Goal: Task Accomplishment & Management: Manage account settings

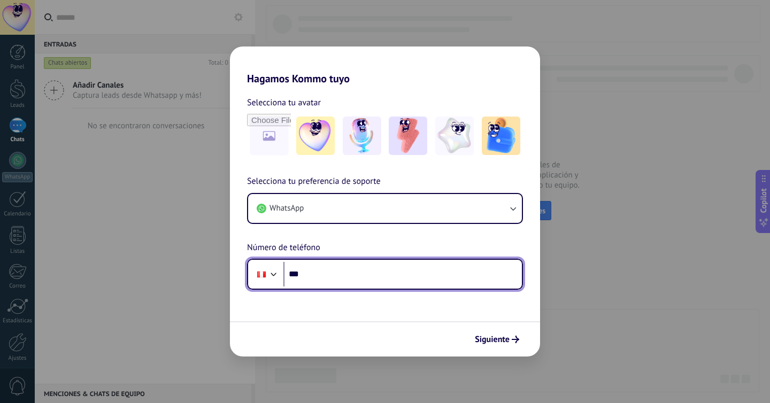
click at [359, 273] on input "***" at bounding box center [402, 274] width 238 height 25
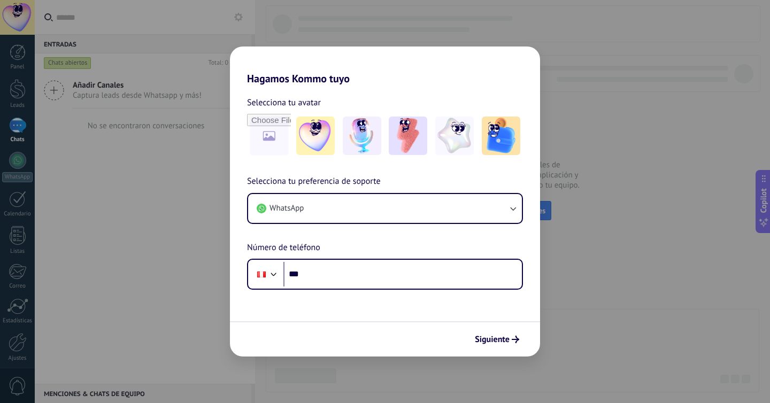
drag, startPoint x: 189, startPoint y: 216, endPoint x: 183, endPoint y: 217, distance: 6.0
click at [189, 216] on div "Hagamos Kommo tuyo Selecciona tu avatar Selecciona tu preferencia de soporte Wh…" at bounding box center [385, 201] width 770 height 403
click at [491, 338] on span "Siguiente" at bounding box center [492, 339] width 35 height 7
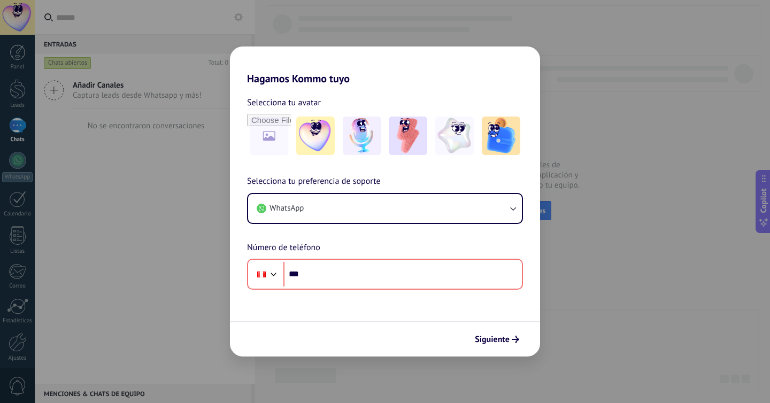
click at [334, 316] on form "Selecciona tu avatar Selecciona tu preferencia de soporte WhatsApp Número de te…" at bounding box center [385, 221] width 310 height 272
click at [206, 273] on div "Hagamos Kommo tuyo Selecciona tu avatar Selecciona tu preferencia de soporte Wh…" at bounding box center [385, 201] width 770 height 403
drag, startPoint x: 207, startPoint y: 72, endPoint x: 202, endPoint y: 73, distance: 5.6
click at [207, 72] on div "Hagamos Kommo tuyo Selecciona tu avatar Selecciona tu preferencia de soporte Wh…" at bounding box center [385, 201] width 770 height 403
click at [242, 114] on div "Selecciona tu avatar" at bounding box center [385, 127] width 310 height 62
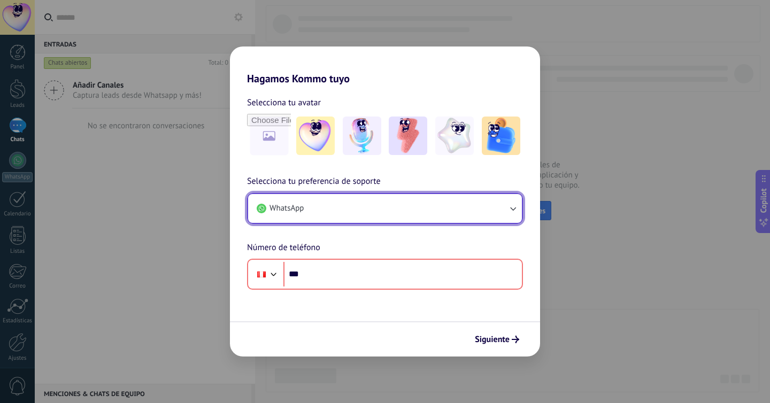
click at [363, 214] on button "WhatsApp" at bounding box center [385, 208] width 274 height 29
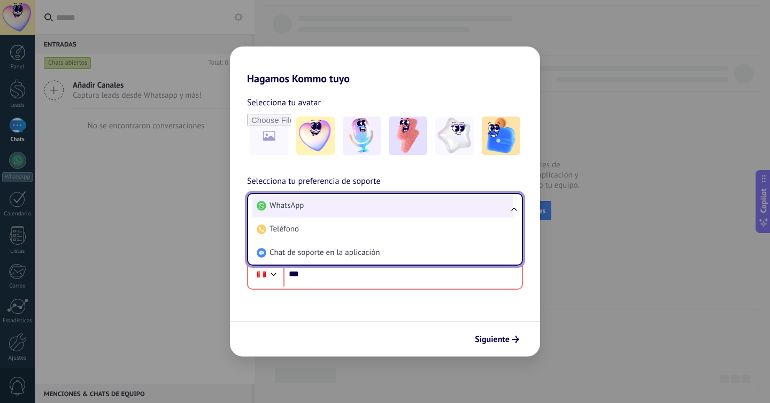
click at [367, 209] on li "WhatsApp" at bounding box center [382, 206] width 261 height 24
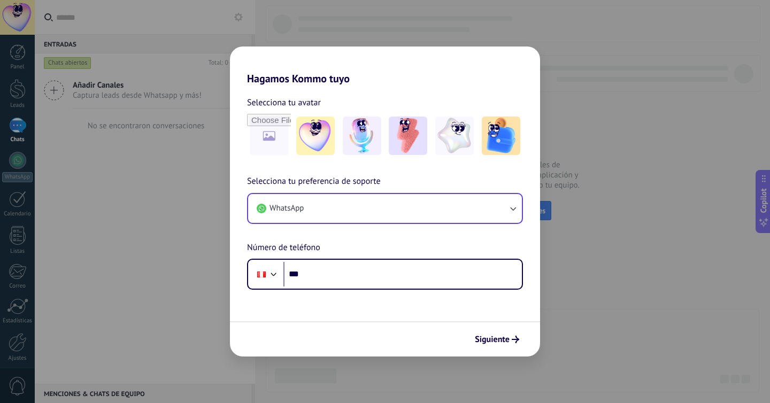
drag, startPoint x: 181, startPoint y: 191, endPoint x: 175, endPoint y: 187, distance: 7.6
click at [180, 191] on div "Hagamos Kommo tuyo Selecciona tu avatar Selecciona tu preferencia de soporte Wh…" at bounding box center [385, 201] width 770 height 403
click at [598, 36] on div "Hagamos Kommo tuyo Selecciona tu avatar Selecciona tu preferencia de soporte Wh…" at bounding box center [385, 201] width 770 height 403
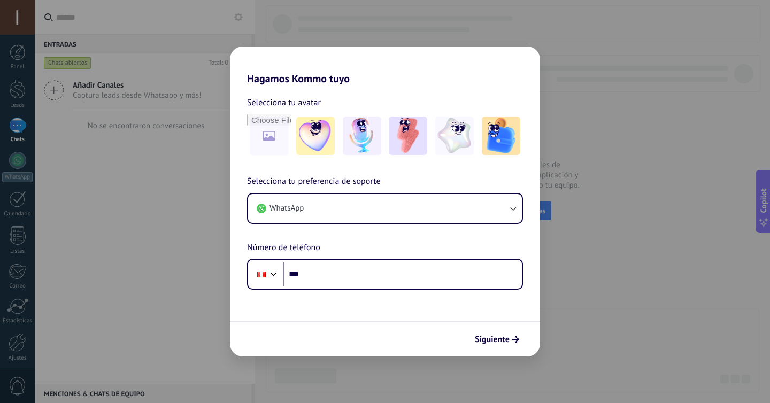
click at [64, 231] on div "Hagamos Kommo tuyo Selecciona tu avatar Selecciona tu preferencia de soporte Wh…" at bounding box center [385, 201] width 770 height 403
click at [118, 157] on div "Hagamos Kommo tuyo Selecciona tu avatar Selecciona tu preferencia de soporte Wh…" at bounding box center [385, 201] width 770 height 403
click at [505, 342] on span "Siguiente" at bounding box center [492, 339] width 35 height 7
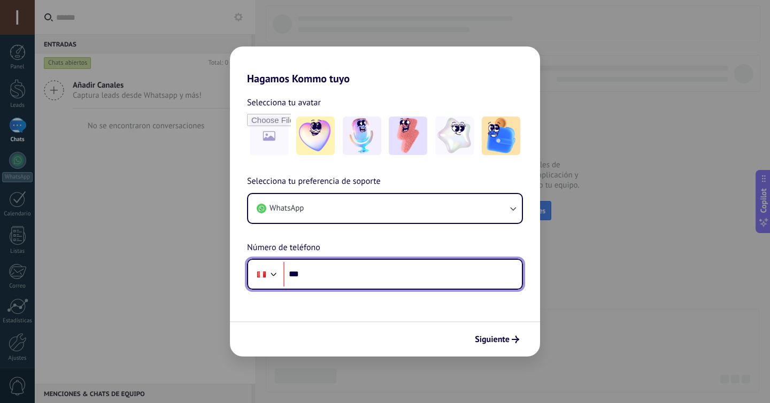
click at [352, 275] on input "***" at bounding box center [402, 274] width 238 height 25
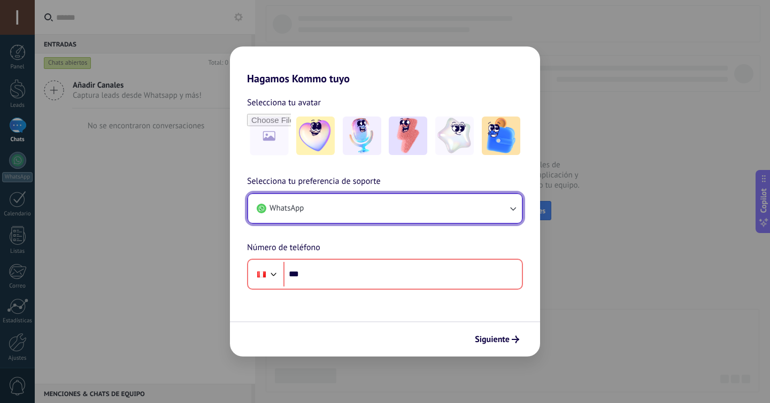
click at [380, 210] on button "WhatsApp" at bounding box center [385, 208] width 274 height 29
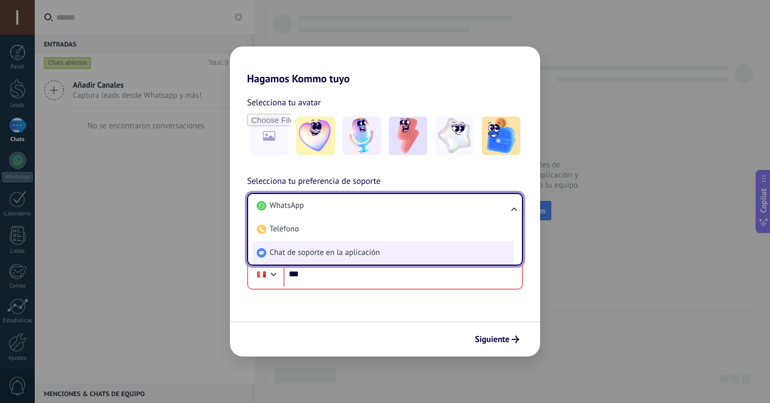
click at [295, 255] on span "Chat de soporte en la aplicación" at bounding box center [324, 253] width 110 height 11
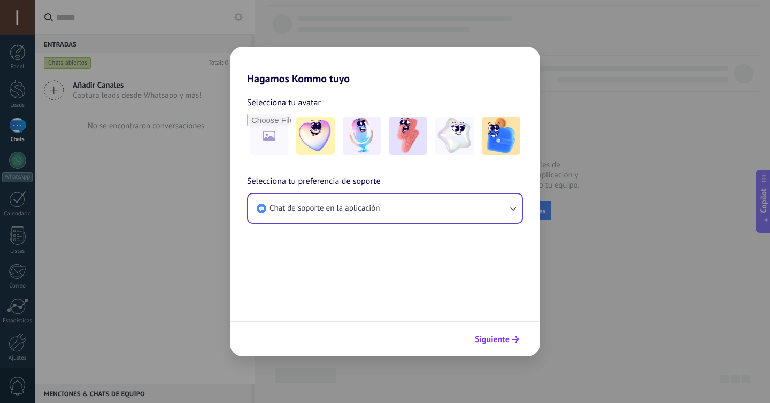
click at [492, 341] on span "Siguiente" at bounding box center [492, 339] width 35 height 7
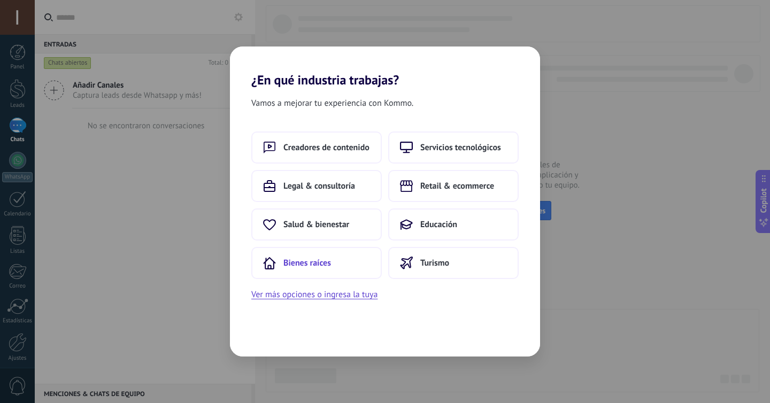
click at [345, 253] on button "Bienes raíces" at bounding box center [316, 263] width 130 height 32
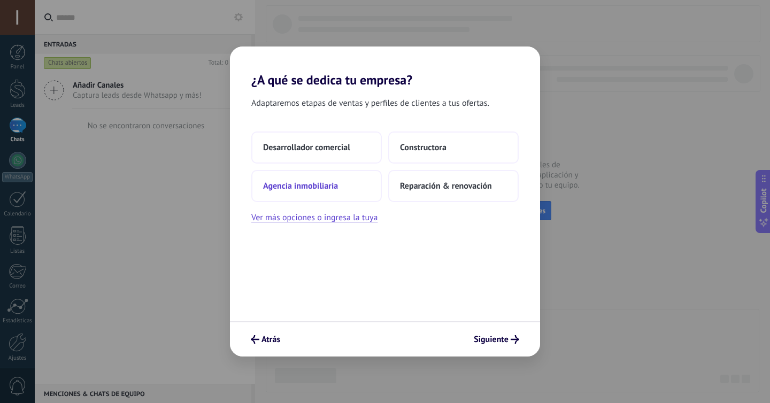
click at [336, 184] on span "Agencia inmobiliaria" at bounding box center [300, 186] width 75 height 11
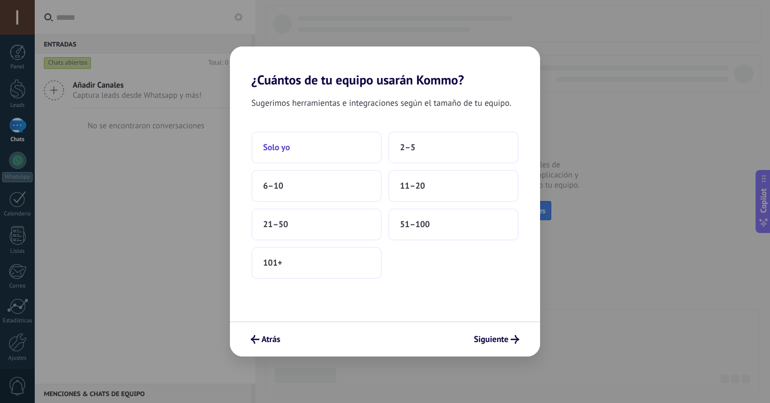
click at [319, 148] on button "Solo yo" at bounding box center [316, 148] width 130 height 32
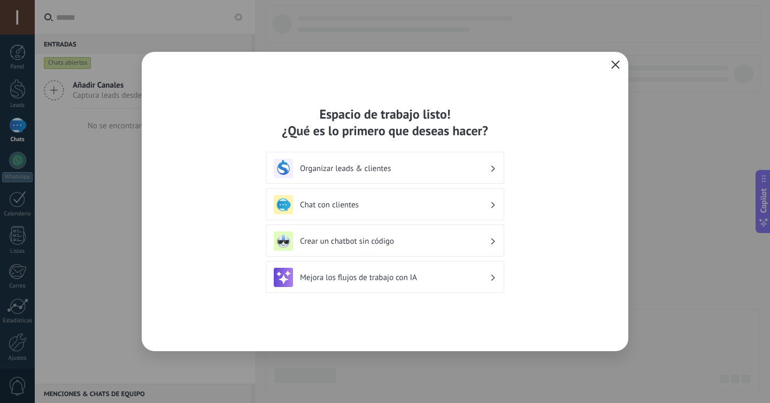
click at [615, 65] on use "button" at bounding box center [616, 64] width 8 height 8
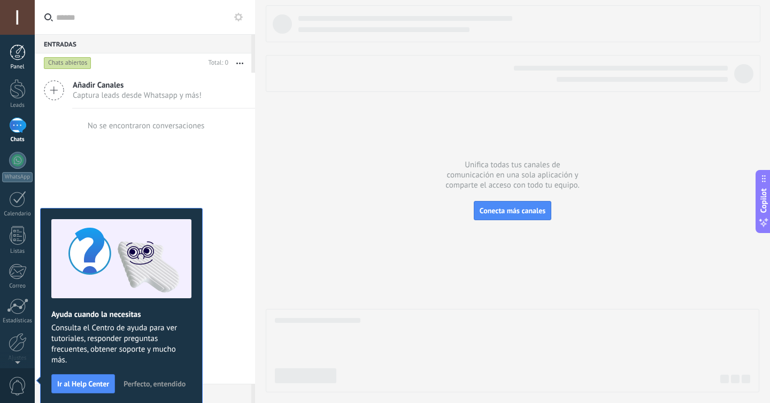
click at [21, 56] on div at bounding box center [18, 52] width 16 height 16
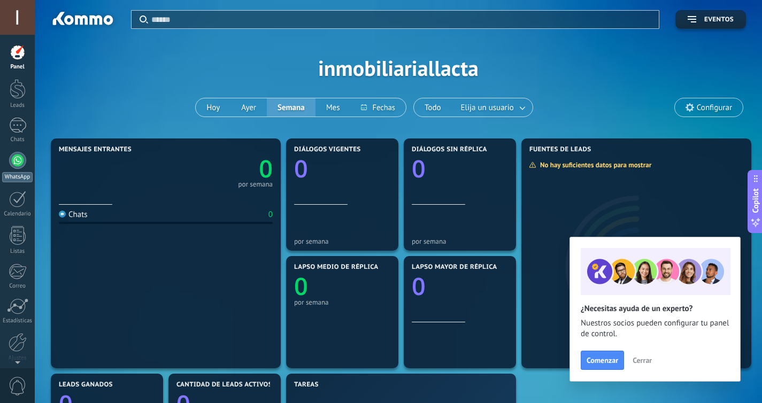
click at [5, 167] on link "WhatsApp" at bounding box center [17, 167] width 35 height 30
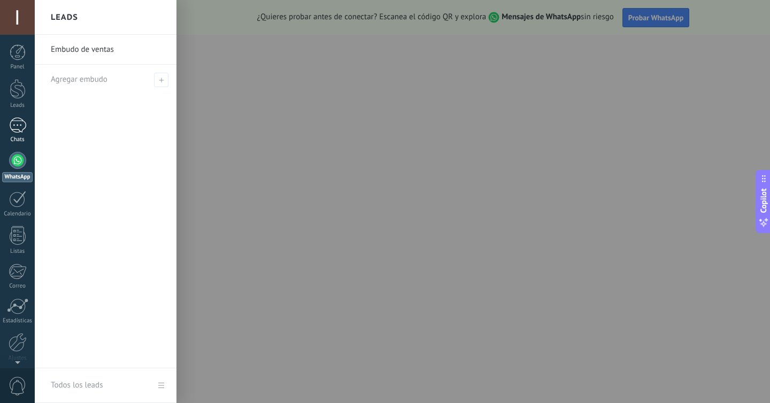
click at [16, 123] on div at bounding box center [17, 126] width 17 height 16
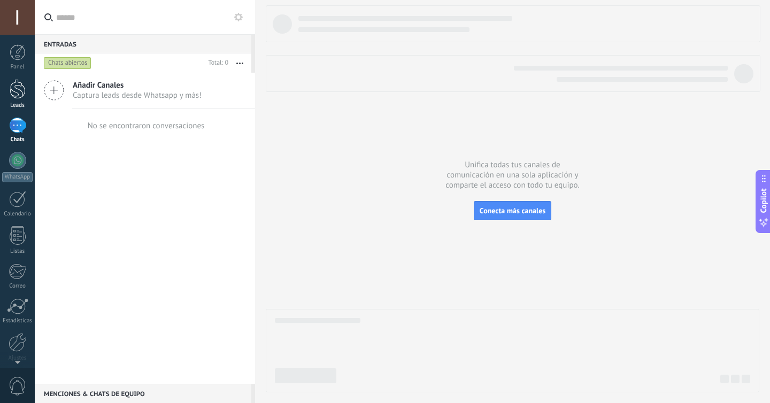
click at [16, 89] on div at bounding box center [18, 89] width 16 height 20
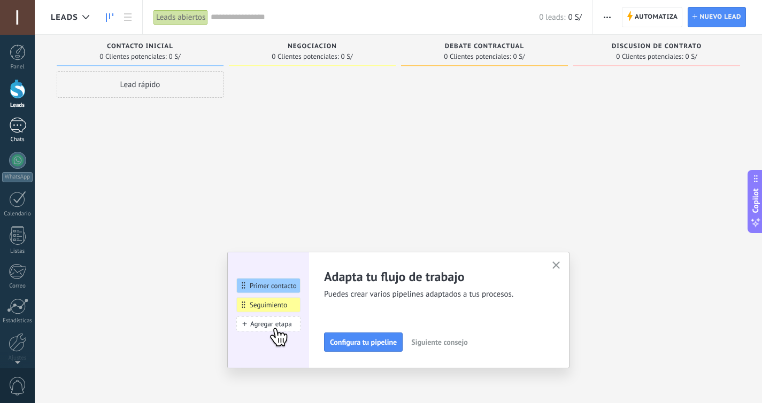
click at [6, 133] on link "Chats" at bounding box center [17, 131] width 35 height 26
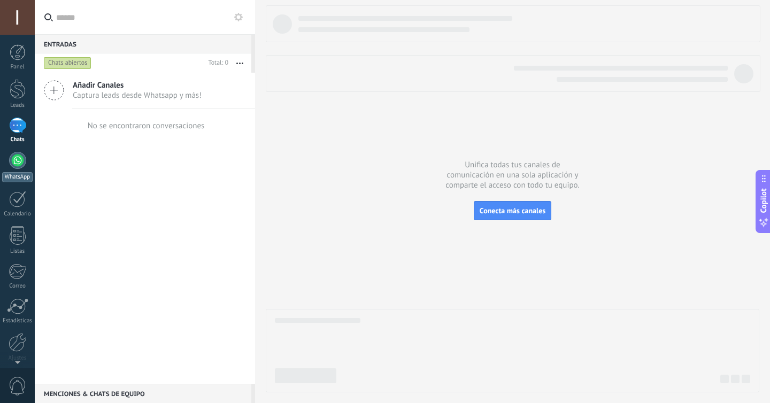
click at [13, 153] on div at bounding box center [17, 160] width 17 height 17
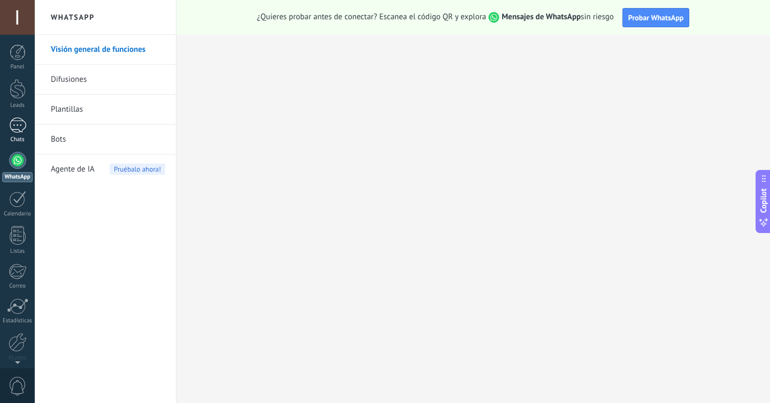
click at [22, 126] on div at bounding box center [17, 126] width 17 height 16
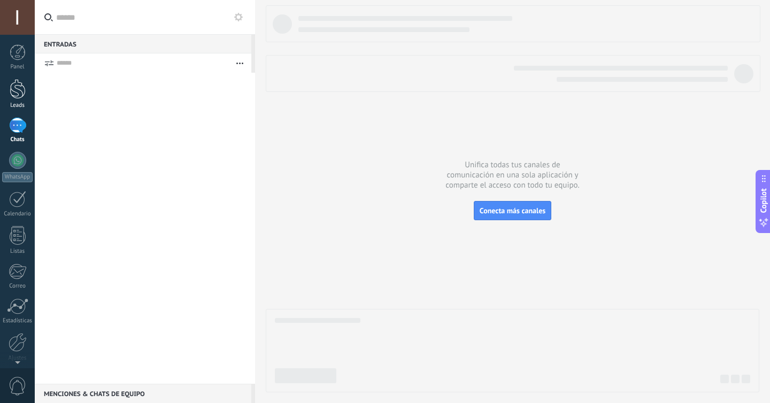
click at [23, 79] on div at bounding box center [18, 89] width 16 height 20
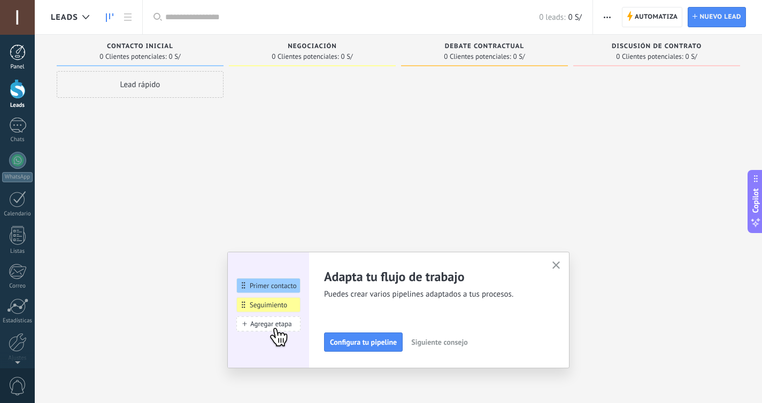
click at [19, 52] on div at bounding box center [18, 52] width 16 height 16
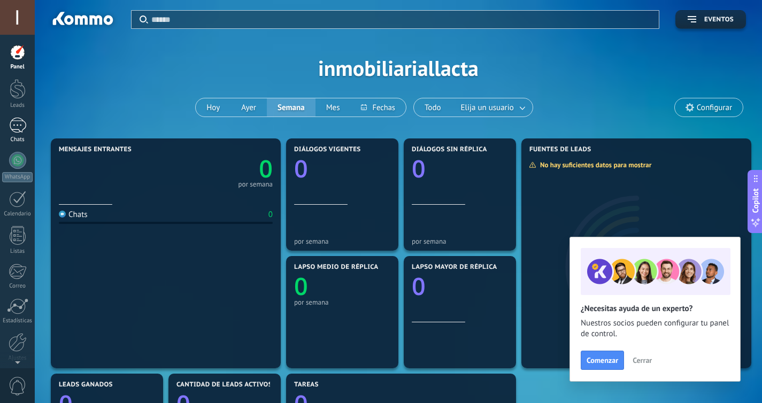
click at [17, 141] on div "Chats" at bounding box center [17, 139] width 31 height 7
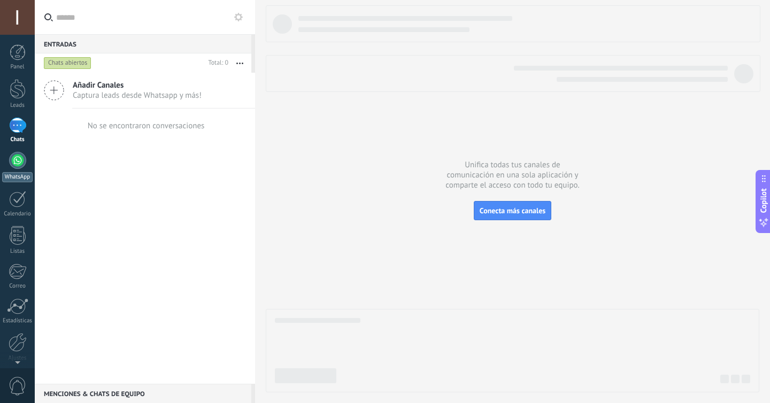
click at [15, 158] on div at bounding box center [17, 160] width 17 height 17
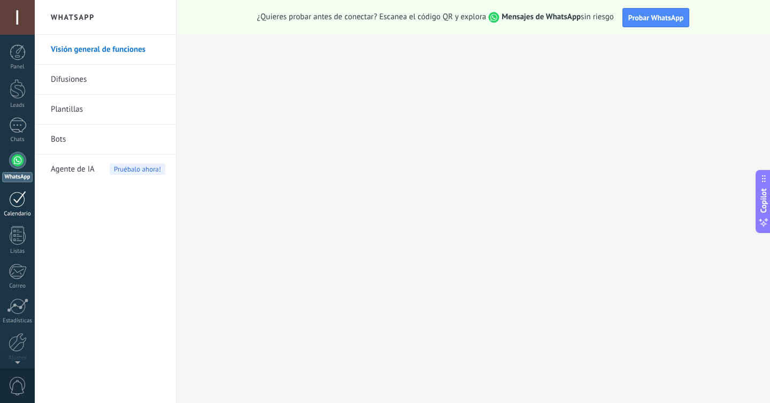
click at [10, 196] on div at bounding box center [17, 199] width 17 height 17
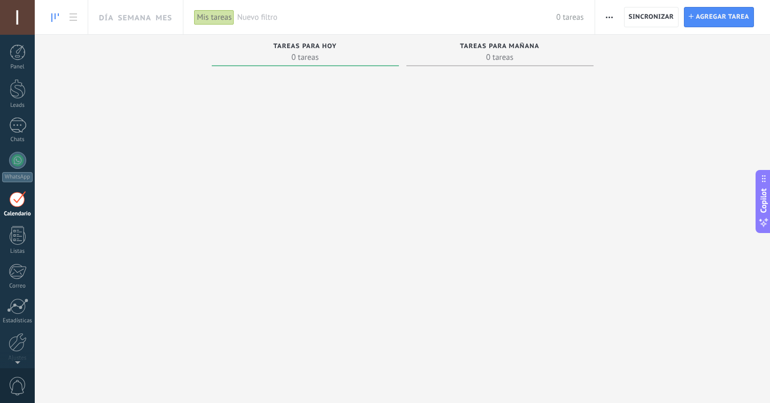
click at [11, 226] on div "Panel Leads Chats WhatsApp Clientes" at bounding box center [17, 227] width 35 height 366
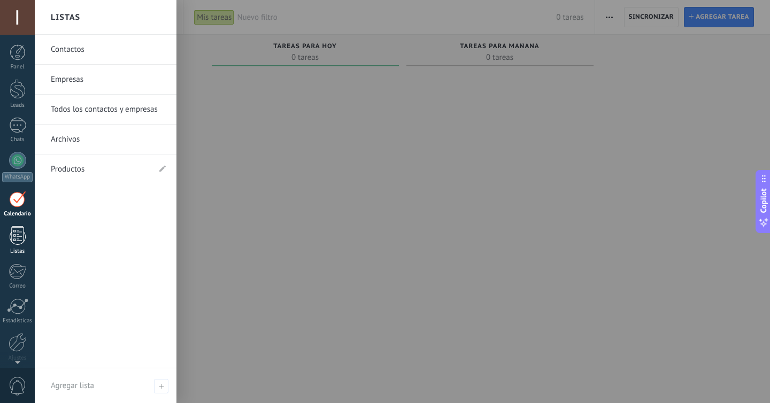
click at [12, 227] on div at bounding box center [18, 235] width 16 height 19
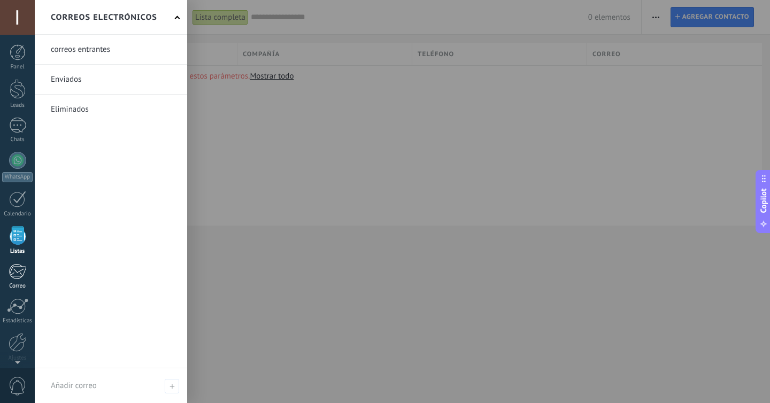
click at [11, 273] on div at bounding box center [18, 272] width 18 height 16
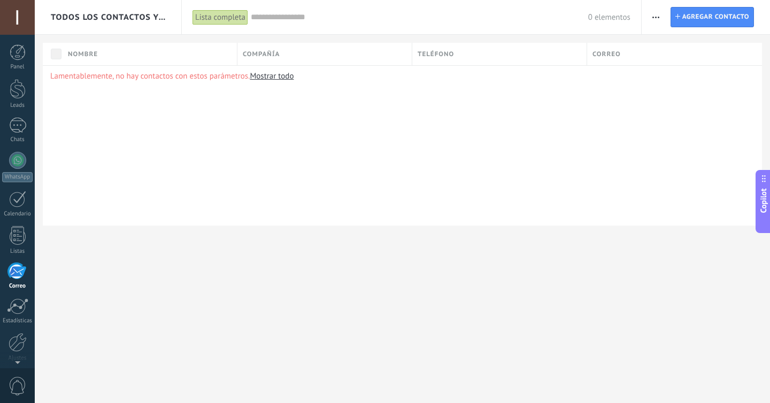
scroll to position [42, 0]
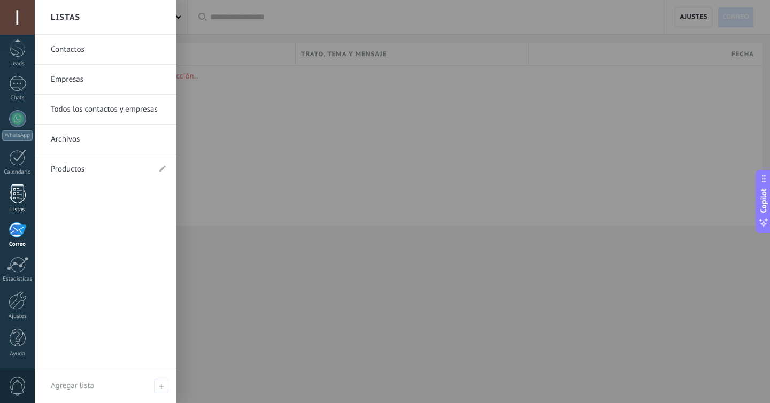
click at [18, 187] on div at bounding box center [18, 193] width 16 height 19
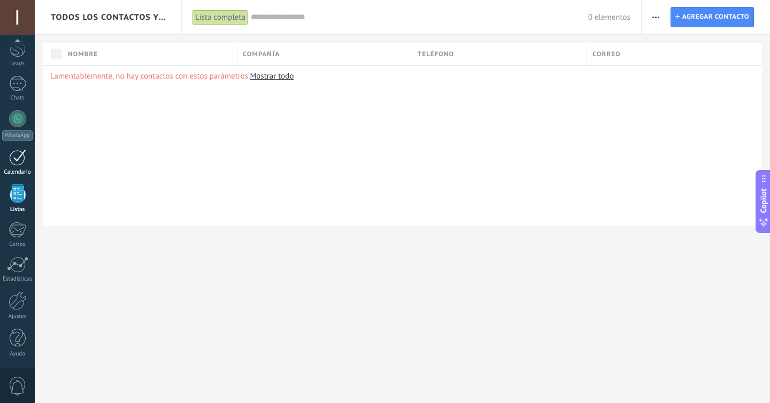
click at [18, 156] on div at bounding box center [17, 157] width 17 height 17
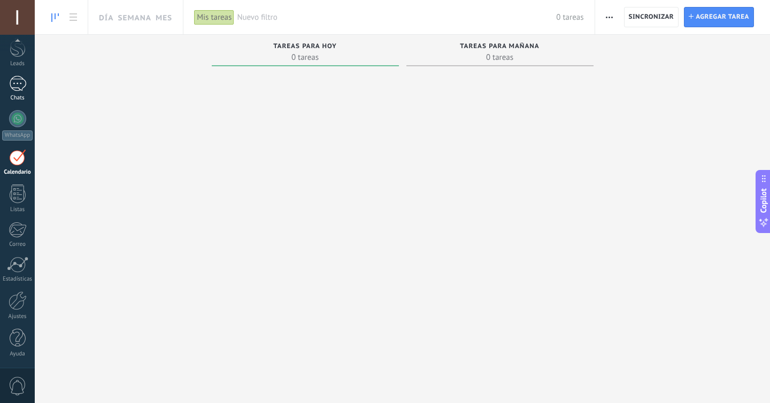
click at [17, 89] on div at bounding box center [17, 84] width 17 height 16
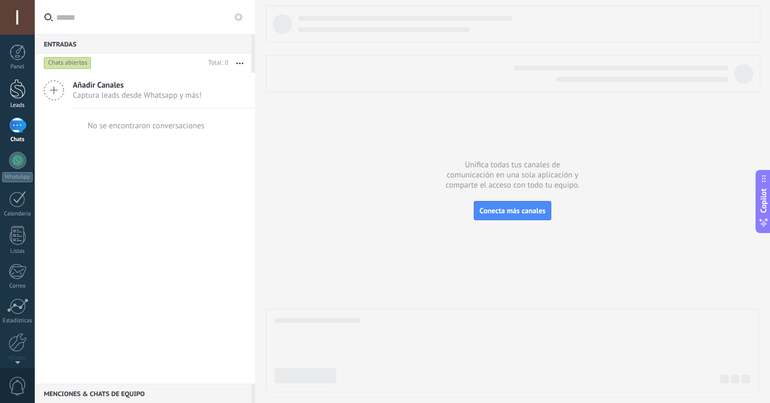
click at [17, 93] on div at bounding box center [18, 89] width 16 height 20
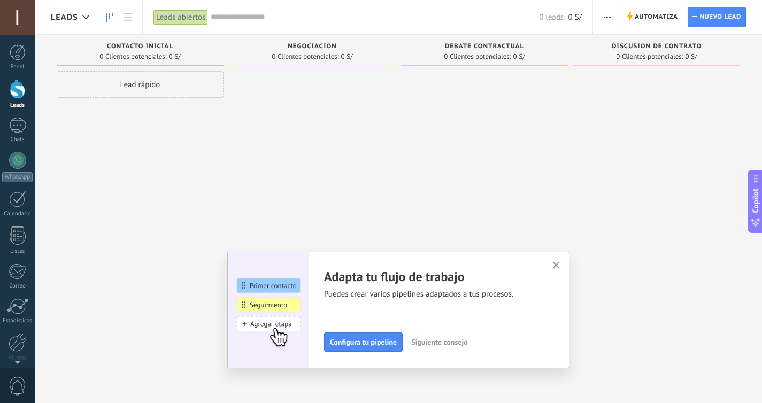
click at [559, 264] on icon "button" at bounding box center [556, 265] width 8 height 8
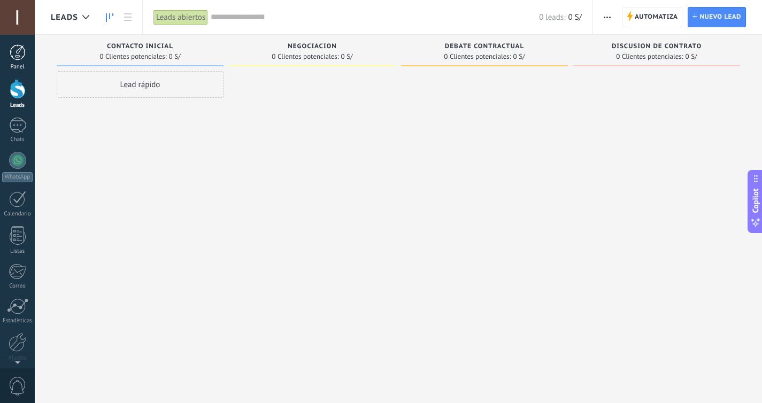
click at [19, 54] on div at bounding box center [18, 52] width 16 height 16
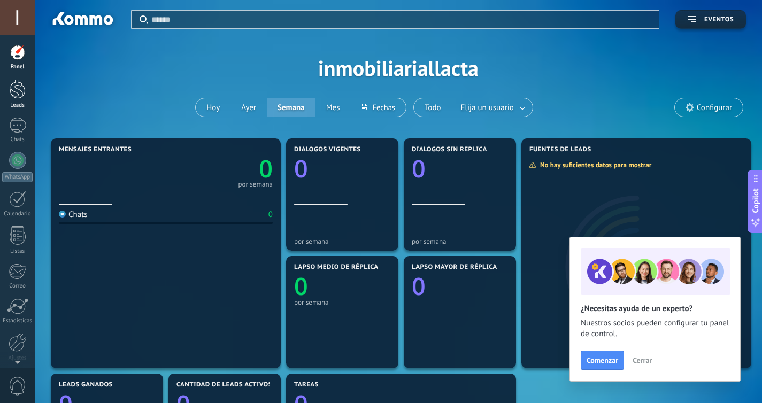
click at [12, 94] on div at bounding box center [18, 89] width 16 height 20
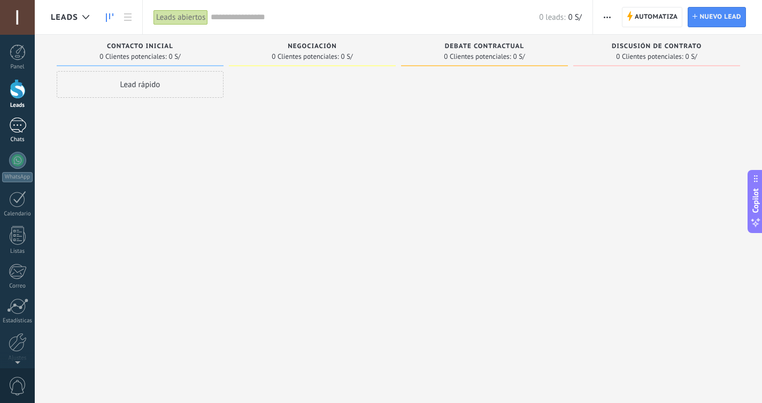
click at [14, 125] on div at bounding box center [17, 126] width 17 height 16
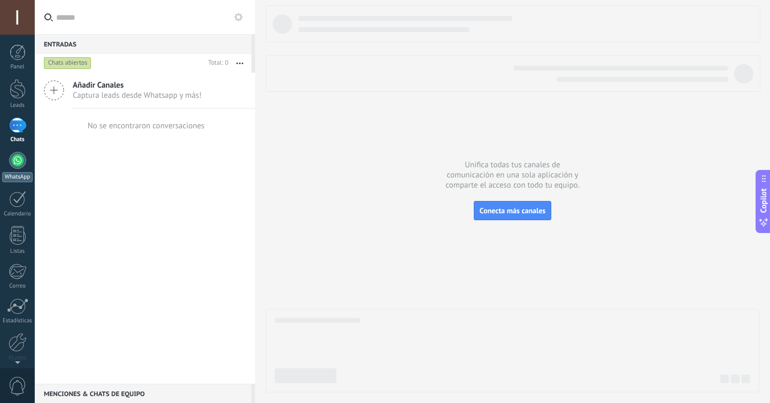
click at [12, 152] on link "WhatsApp" at bounding box center [17, 167] width 35 height 30
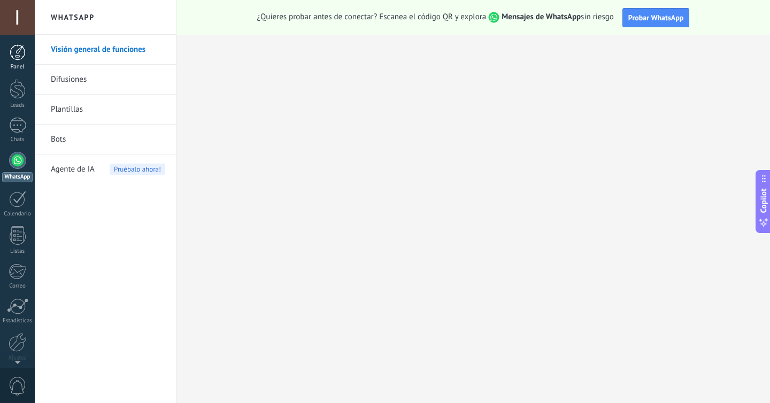
click at [22, 56] on div at bounding box center [18, 52] width 16 height 16
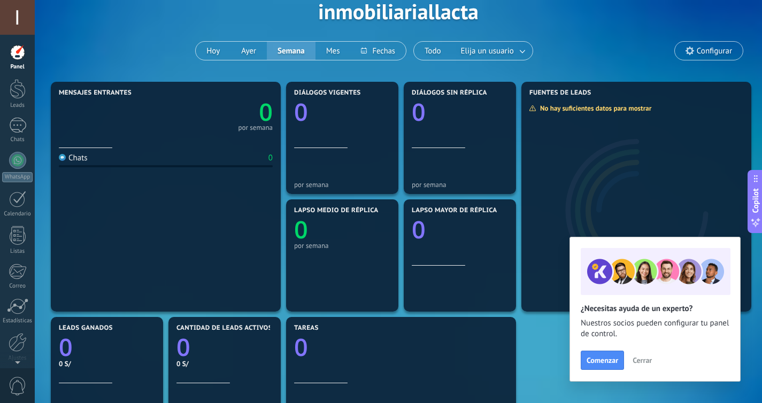
scroll to position [191, 0]
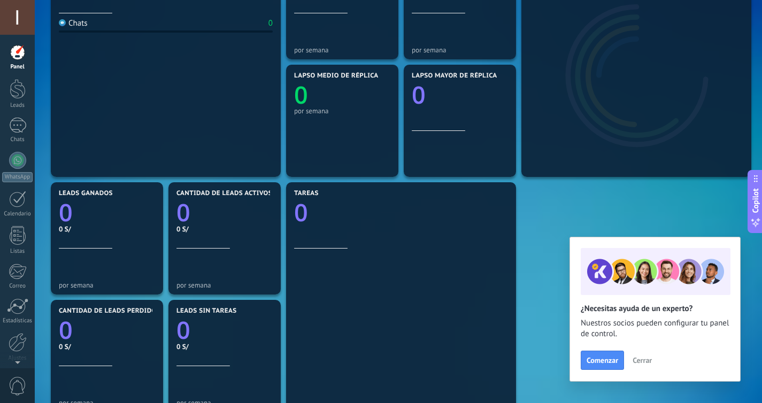
click at [19, 57] on div at bounding box center [18, 52] width 16 height 16
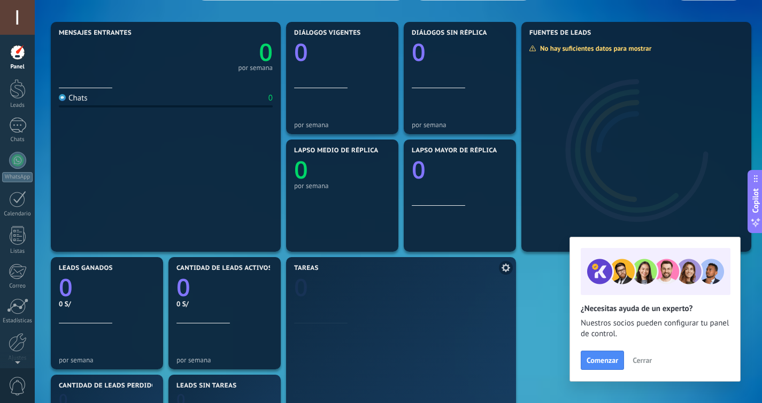
scroll to position [353, 0]
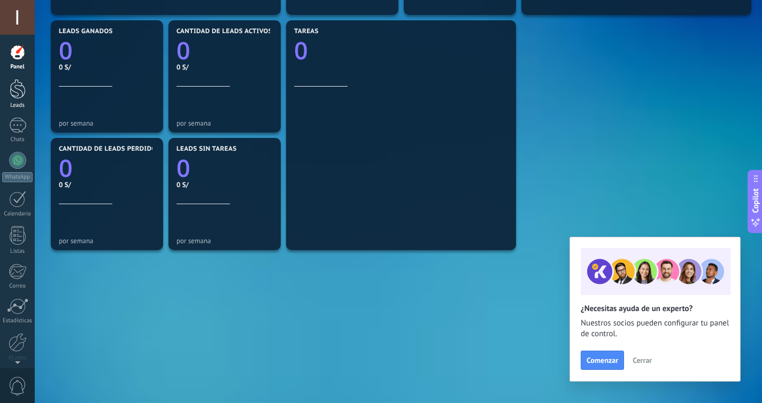
click at [18, 89] on div at bounding box center [18, 89] width 16 height 20
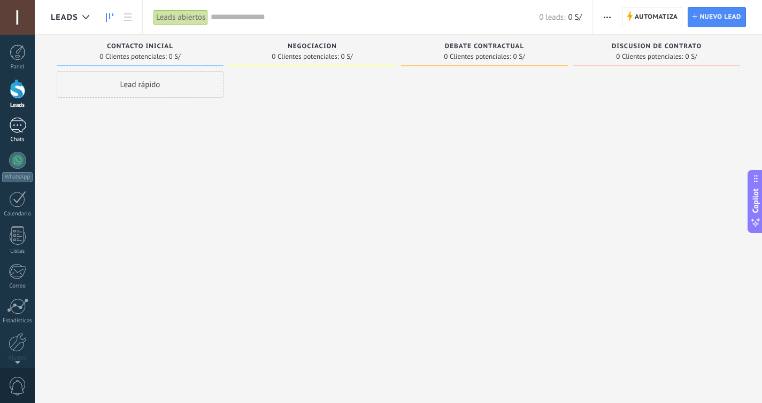
click at [18, 128] on div at bounding box center [17, 126] width 17 height 16
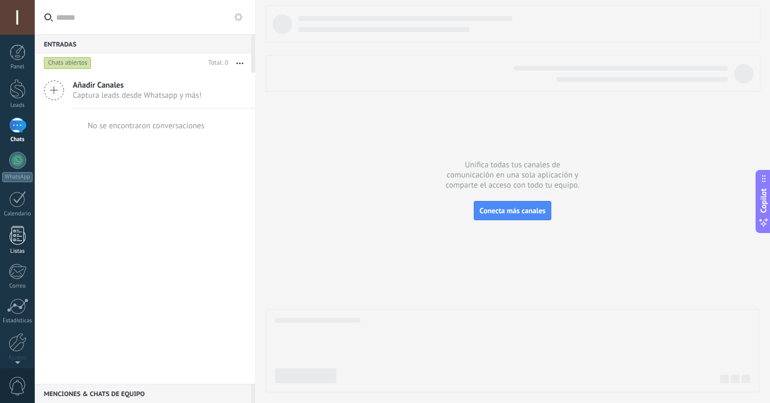
click at [12, 230] on div at bounding box center [18, 235] width 16 height 19
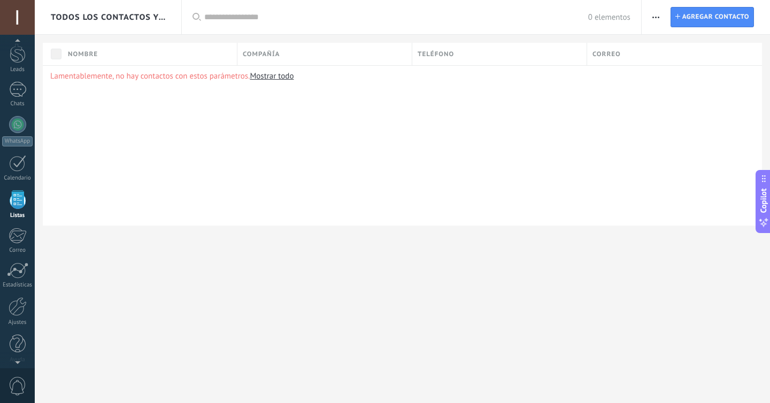
scroll to position [42, 0]
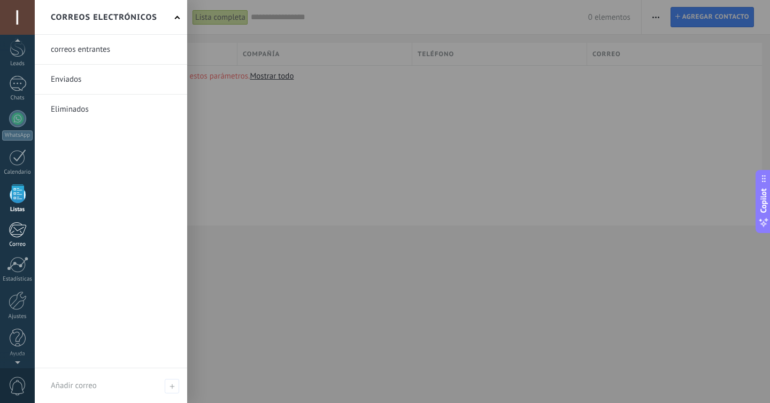
click at [17, 229] on div at bounding box center [18, 230] width 18 height 16
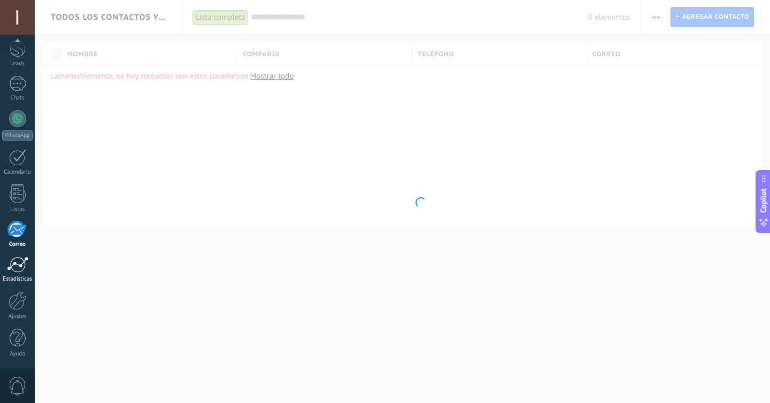
click at [13, 260] on div at bounding box center [17, 265] width 21 height 16
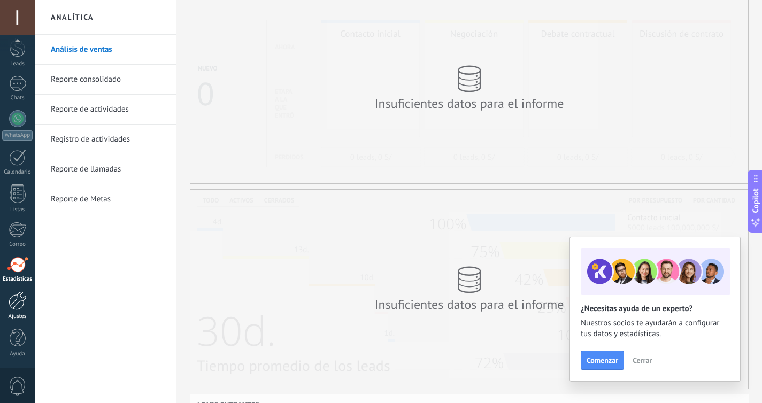
scroll to position [42, 0]
click at [16, 296] on div at bounding box center [18, 300] width 18 height 19
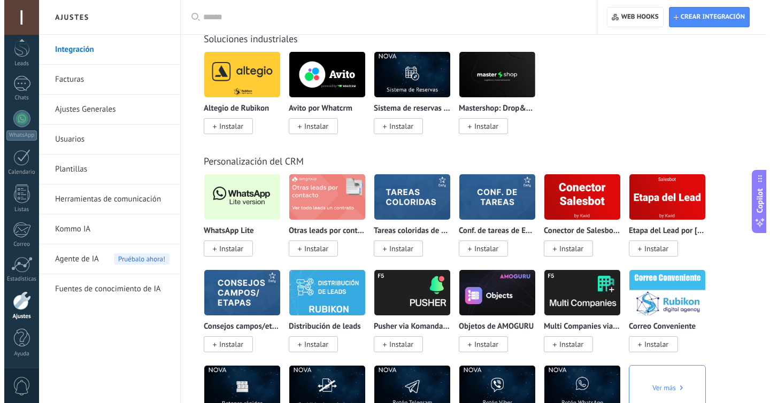
scroll to position [2500, 0]
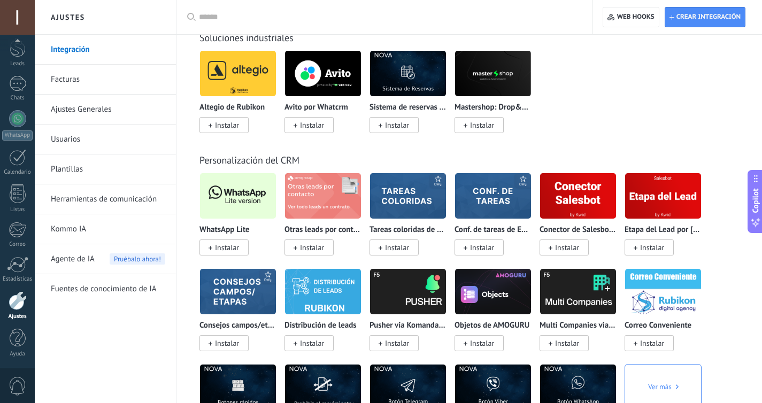
click at [226, 209] on img at bounding box center [238, 196] width 76 height 52
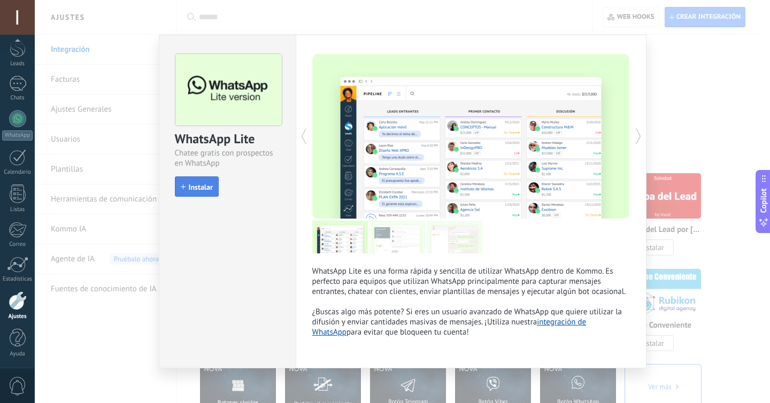
click at [208, 186] on span "Instalar" at bounding box center [201, 186] width 24 height 7
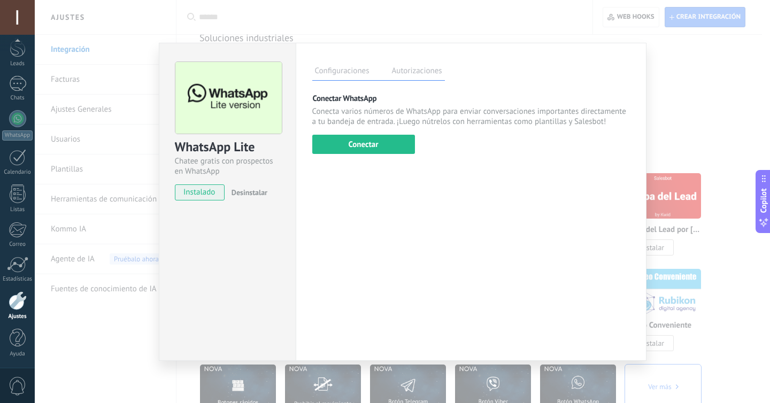
click at [427, 71] on label "Autorizaciones" at bounding box center [417, 73] width 56 height 16
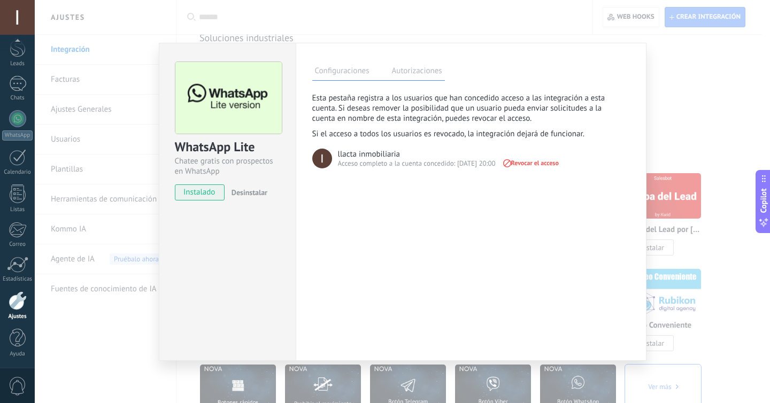
click at [333, 72] on label "Configuraciones" at bounding box center [342, 73] width 60 height 16
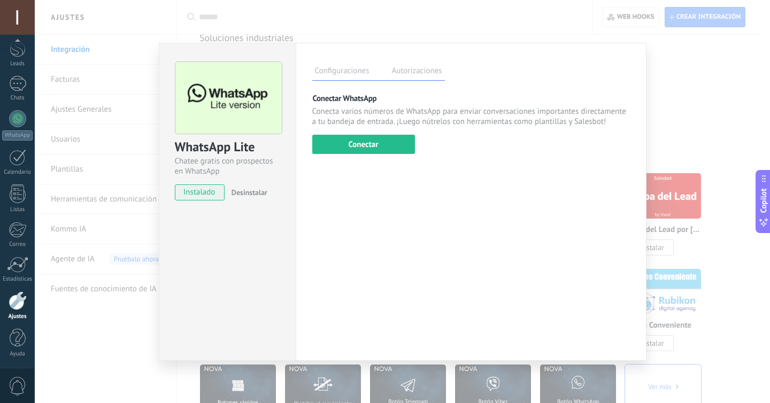
click at [403, 71] on label "Autorizaciones" at bounding box center [417, 73] width 56 height 16
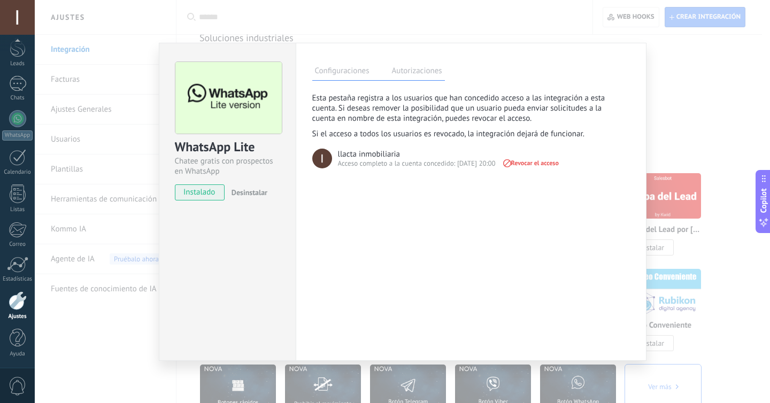
click at [330, 73] on label "Configuraciones" at bounding box center [342, 73] width 60 height 16
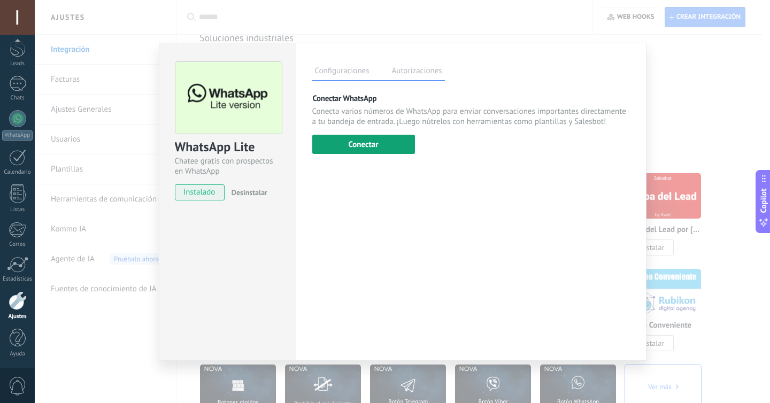
click at [355, 148] on button "Conectar" at bounding box center [363, 144] width 103 height 19
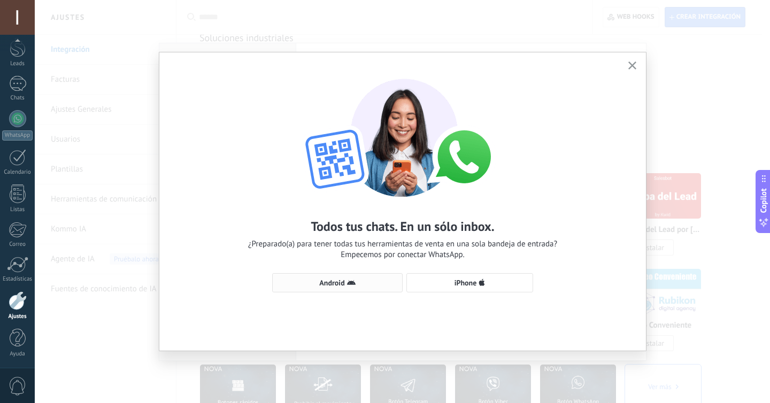
click at [351, 280] on icon "button" at bounding box center [351, 283] width 9 height 9
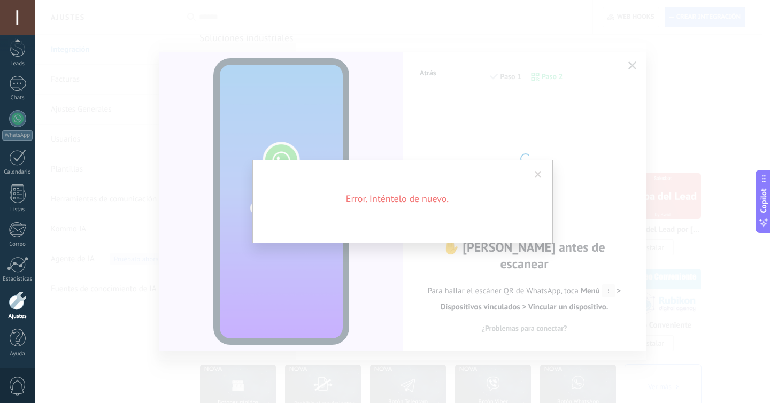
click at [544, 174] on span at bounding box center [538, 175] width 18 height 18
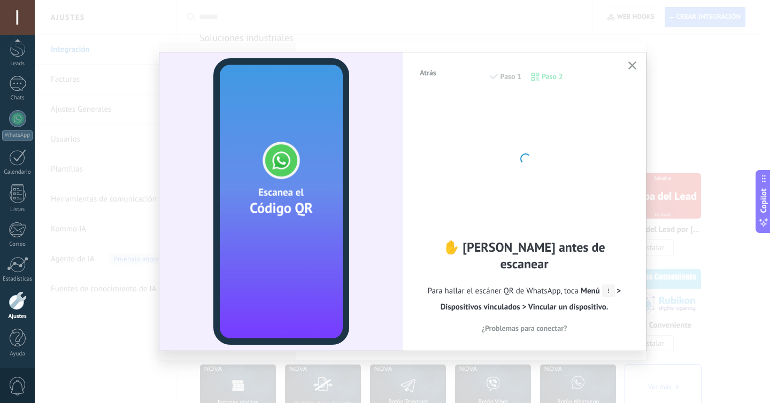
click at [428, 75] on span "Atrás" at bounding box center [428, 72] width 17 height 7
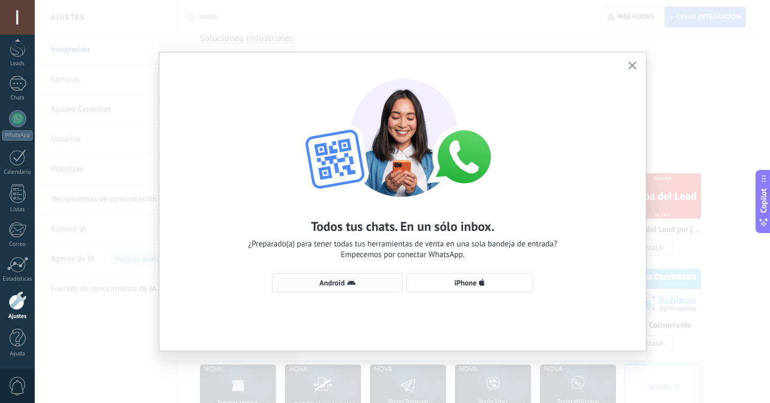
click at [339, 279] on span "Android" at bounding box center [331, 282] width 25 height 7
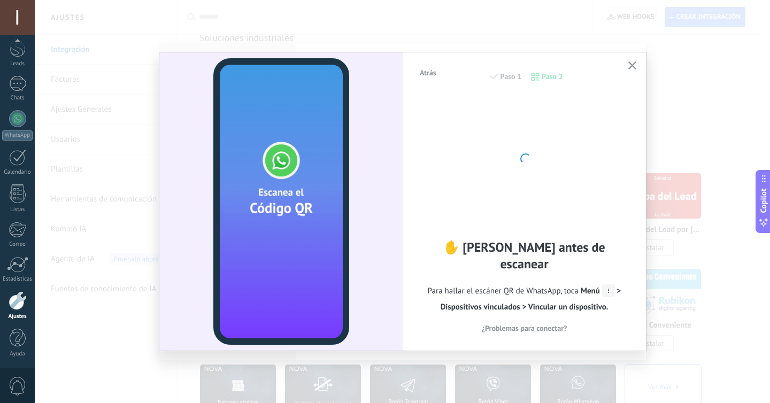
click at [610, 284] on icon at bounding box center [608, 290] width 13 height 13
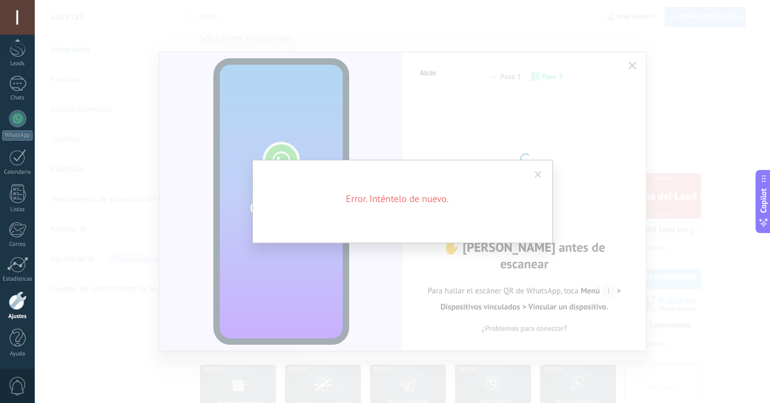
click at [541, 169] on span at bounding box center [538, 175] width 18 height 18
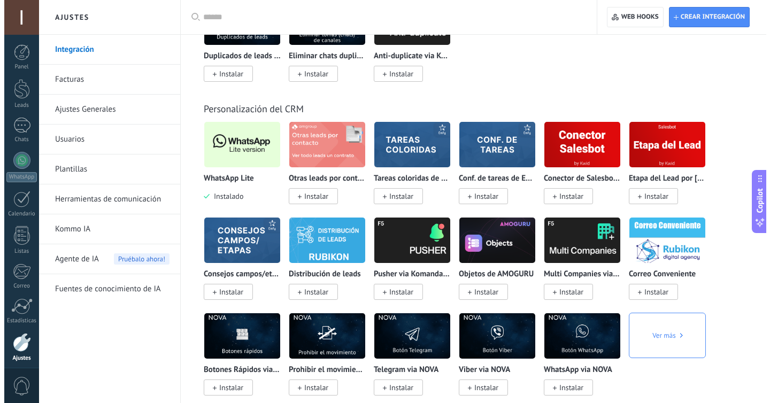
scroll to position [4305, 0]
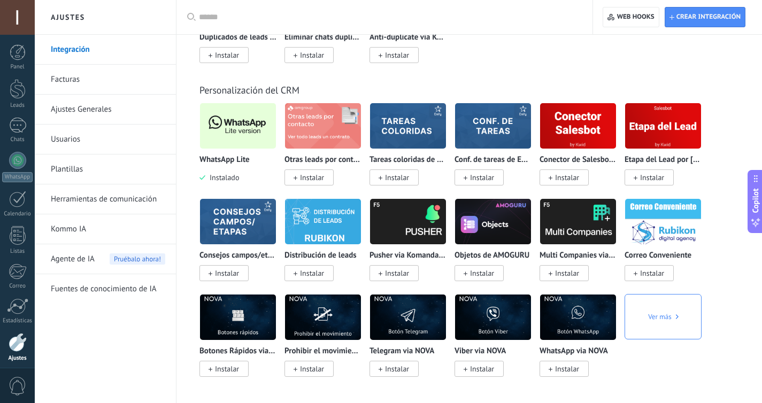
click at [241, 129] on img at bounding box center [238, 126] width 76 height 52
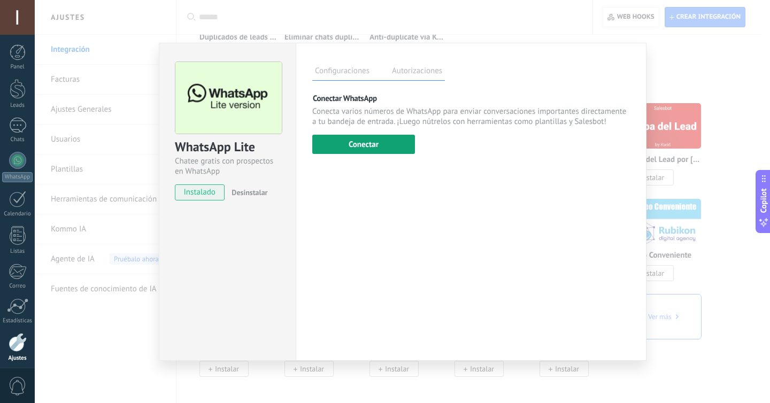
click at [359, 145] on button "Conectar" at bounding box center [363, 144] width 103 height 19
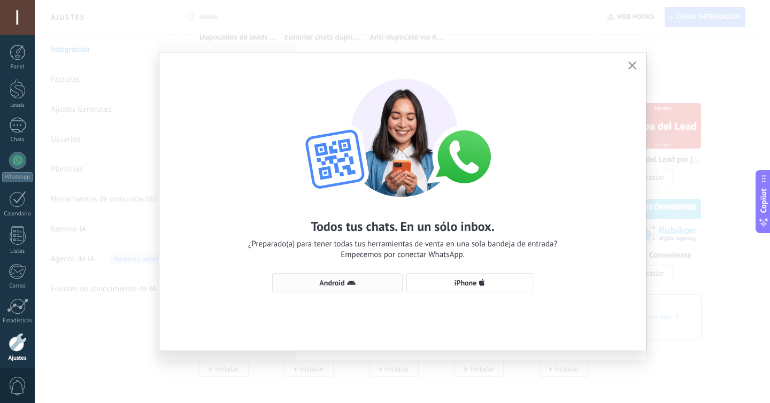
click at [320, 282] on span "Android" at bounding box center [331, 282] width 25 height 7
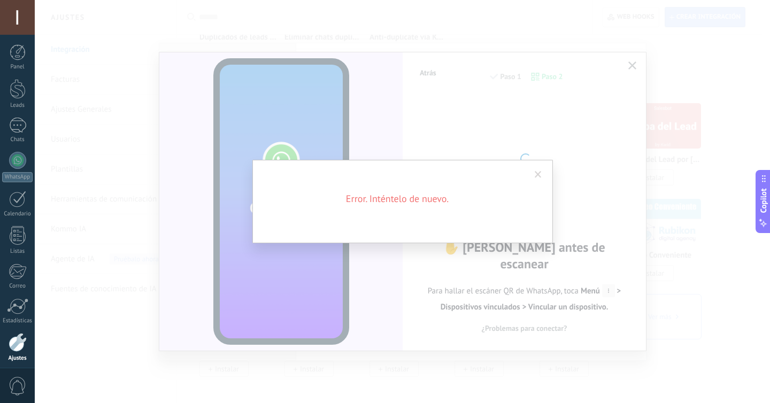
click at [387, 139] on div "Error. Inténtelo de nuevo." at bounding box center [402, 201] width 735 height 403
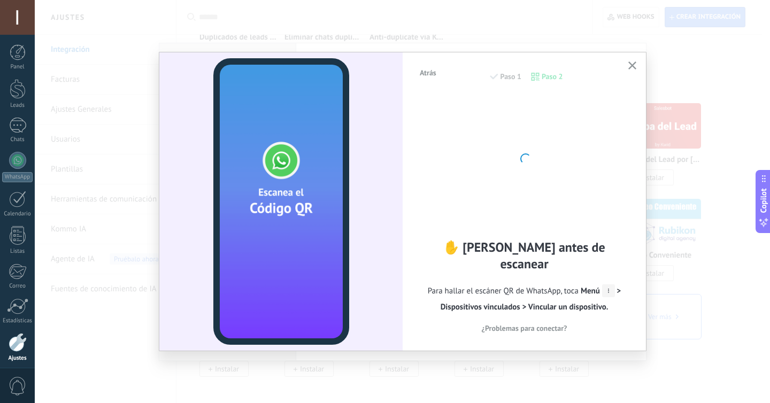
click at [519, 310] on div "✋ Lee antes de escanear Para hallar el escáner QR de WhatsApp, toca Menú > Disp…" at bounding box center [524, 287] width 211 height 97
click at [557, 302] on span "Menú > Dispositivos vinculados > Vincular un dispositivo." at bounding box center [531, 299] width 181 height 26
click at [608, 289] on use at bounding box center [608, 291] width 1 height 4
click at [632, 64] on icon "button" at bounding box center [632, 65] width 8 height 8
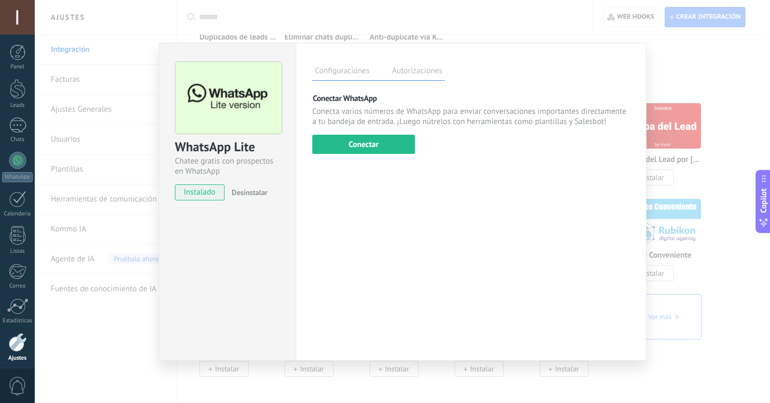
click at [404, 87] on div "Configuraciones Autorizaciones Esta pestaña registra a los usuarios que han con…" at bounding box center [471, 202] width 351 height 318
click at [405, 74] on label "Autorizaciones" at bounding box center [417, 73] width 56 height 16
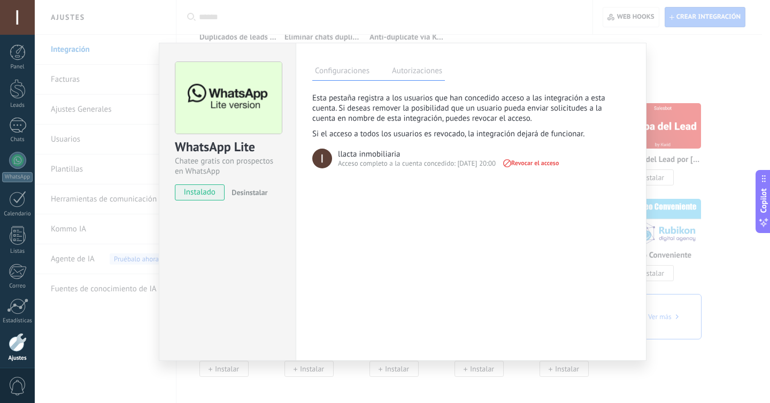
click at [547, 161] on span "Revocar el acceso" at bounding box center [529, 162] width 57 height 7
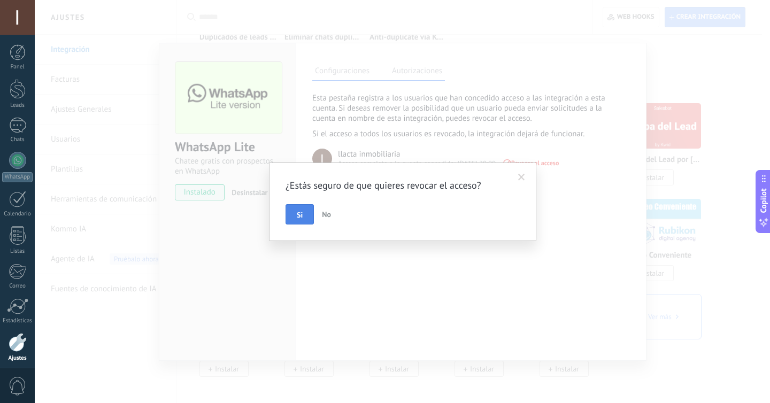
click at [295, 216] on button "Si" at bounding box center [299, 214] width 28 height 20
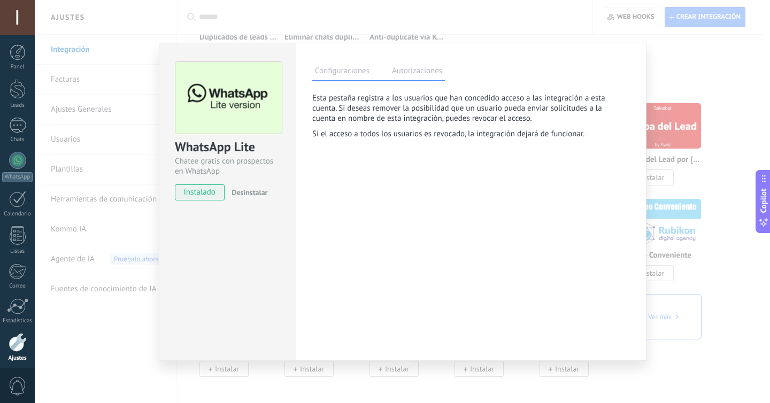
click at [355, 71] on label "Configuraciones" at bounding box center [342, 73] width 60 height 16
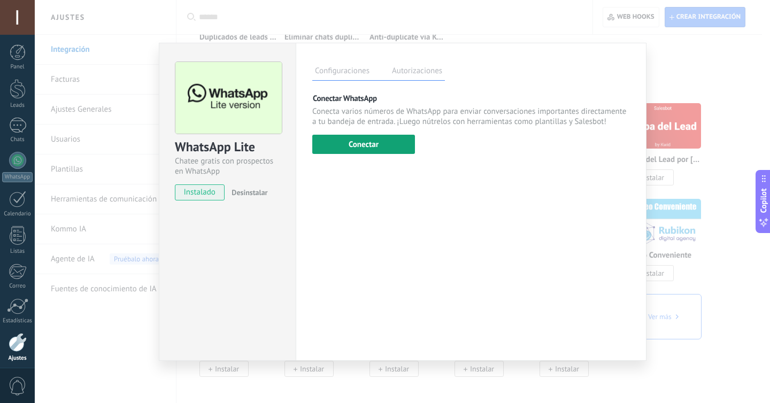
click at [362, 148] on button "Conectar" at bounding box center [363, 144] width 103 height 19
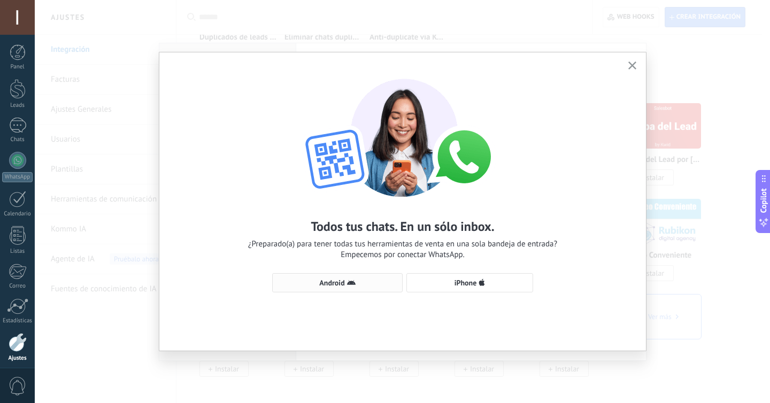
click at [352, 278] on button "Android" at bounding box center [337, 282] width 130 height 19
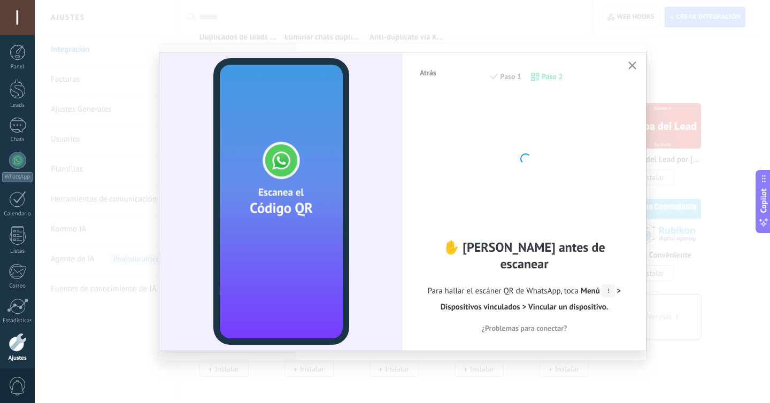
click at [416, 71] on button "Atrás" at bounding box center [428, 73] width 26 height 16
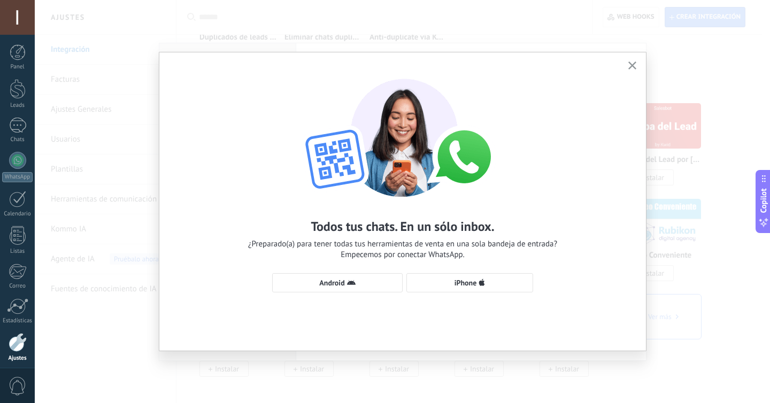
click at [646, 66] on div "Todos tus chats. En un sólo inbox. ¿Preparado(a) para tener todas tus herramien…" at bounding box center [402, 201] width 735 height 403
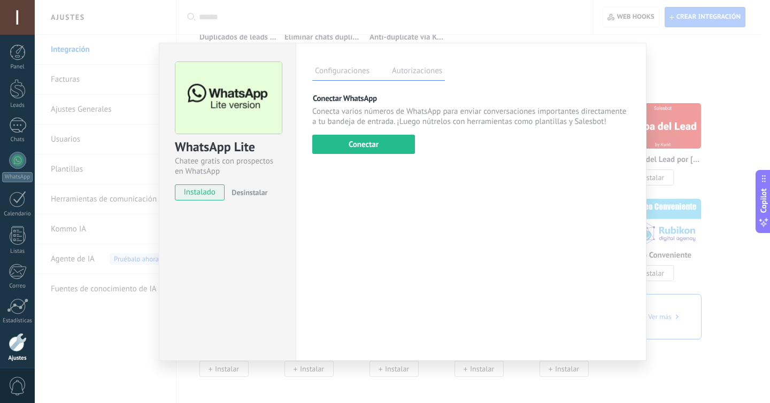
click at [415, 75] on label "Autorizaciones" at bounding box center [417, 73] width 56 height 16
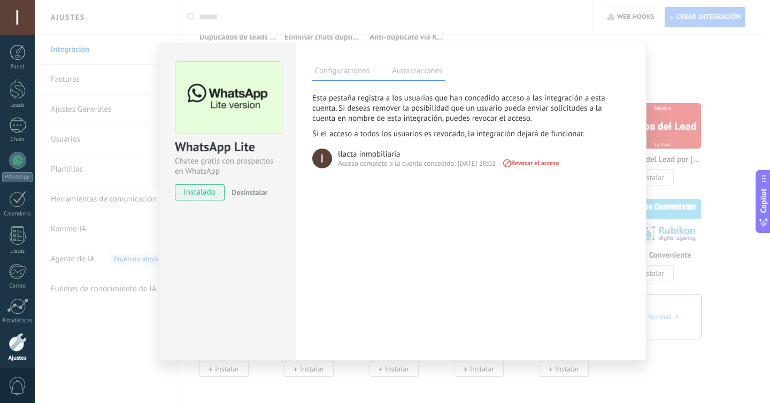
click at [357, 153] on div "llacta inmobiliaria" at bounding box center [369, 154] width 62 height 10
click at [326, 167] on img at bounding box center [322, 159] width 20 height 20
click at [324, 162] on img at bounding box center [322, 159] width 20 height 20
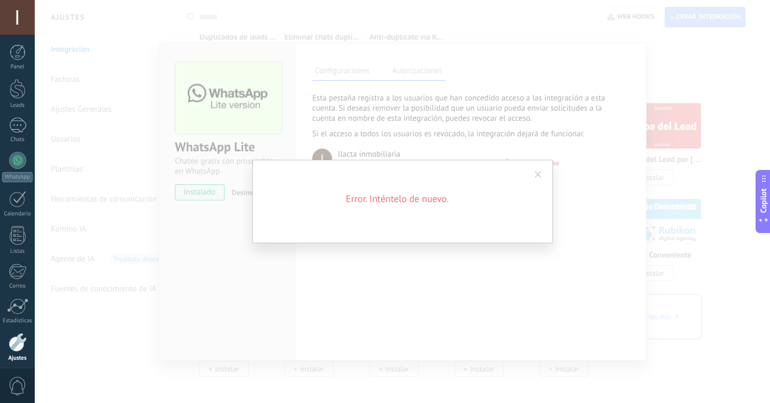
click at [544, 171] on span at bounding box center [538, 175] width 18 height 18
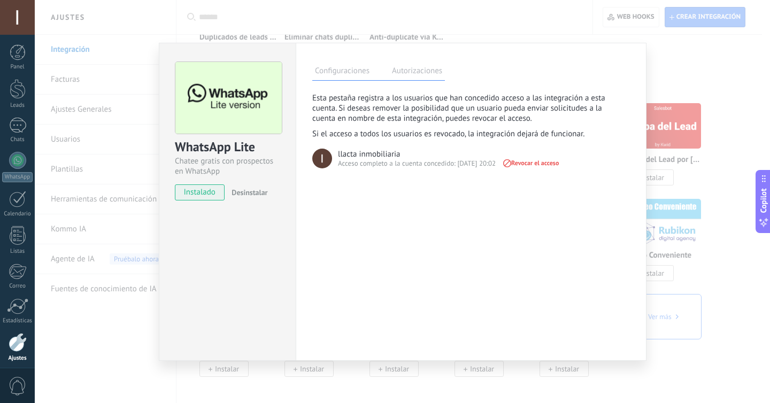
click at [257, 191] on span "Desinstalar" at bounding box center [249, 193] width 36 height 10
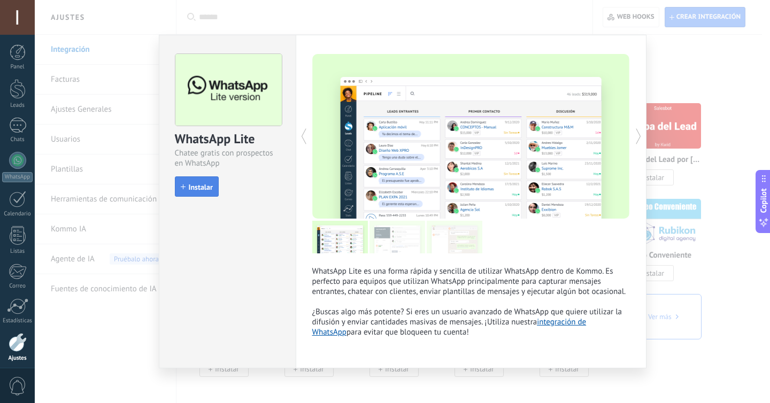
click at [197, 185] on span "Instalar" at bounding box center [201, 186] width 24 height 7
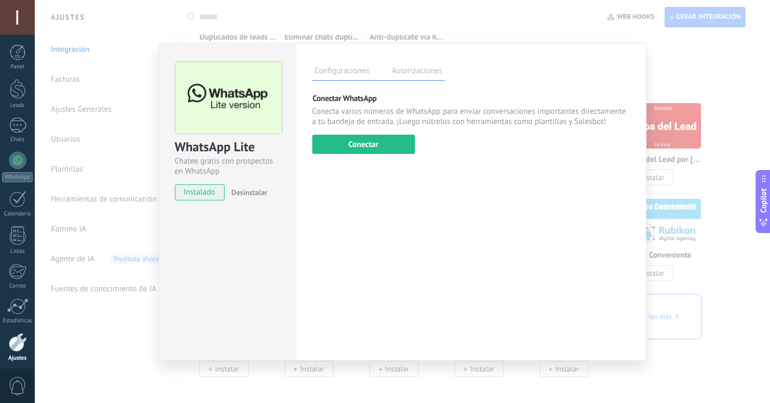
click at [438, 65] on label "Autorizaciones" at bounding box center [417, 73] width 56 height 16
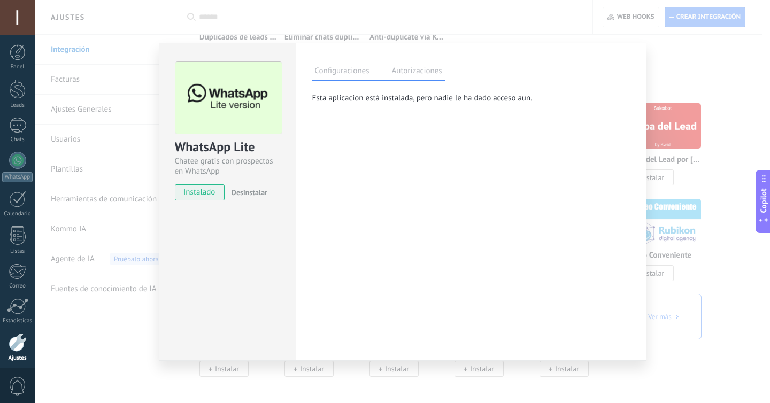
click at [330, 75] on label "Configuraciones" at bounding box center [342, 73] width 60 height 16
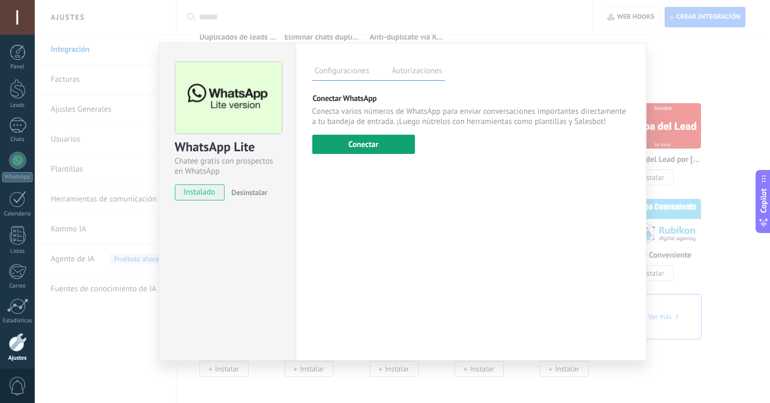
click at [362, 151] on button "Conectar" at bounding box center [363, 144] width 103 height 19
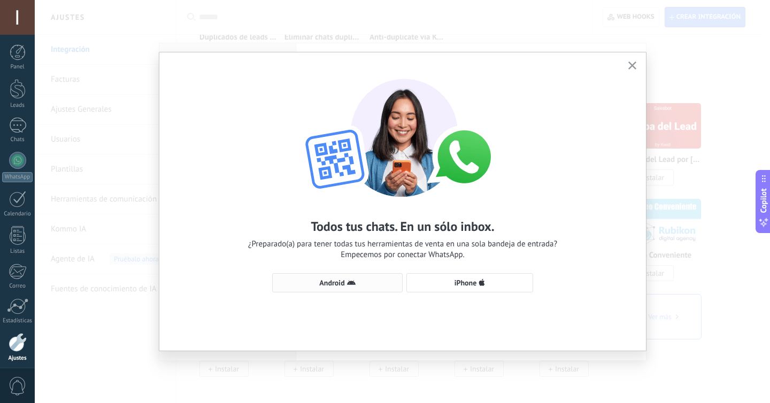
drag, startPoint x: 360, startPoint y: 271, endPoint x: 356, endPoint y: 278, distance: 8.4
click at [359, 272] on div "Todos tus chats. En un sólo inbox. ¿Preparado(a) para tener todas tus herramien…" at bounding box center [402, 180] width 487 height 256
click at [353, 284] on icon "button" at bounding box center [351, 283] width 9 height 9
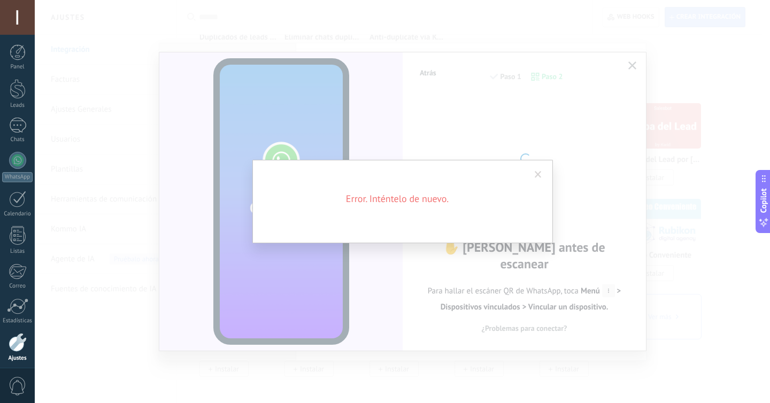
click at [536, 172] on span at bounding box center [538, 174] width 7 height 7
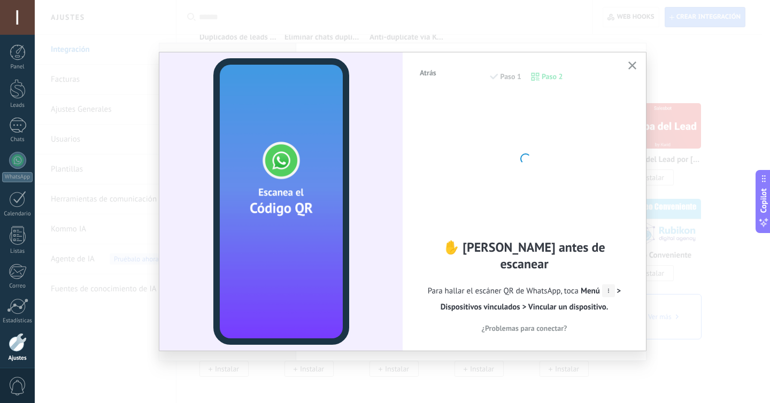
click at [635, 65] on icon "button" at bounding box center [632, 65] width 8 height 8
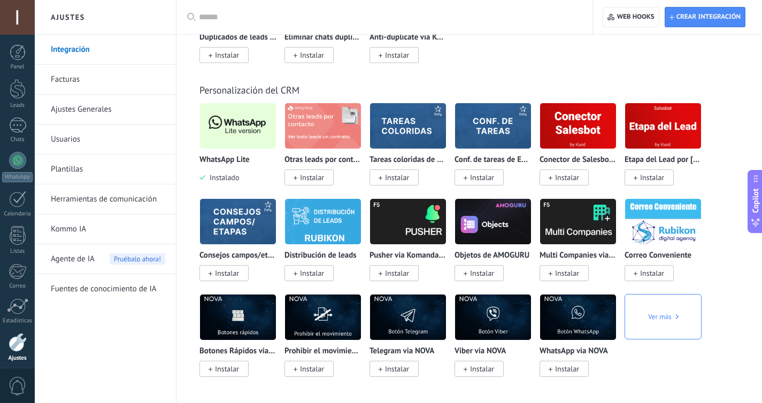
click at [226, 119] on img at bounding box center [238, 126] width 76 height 52
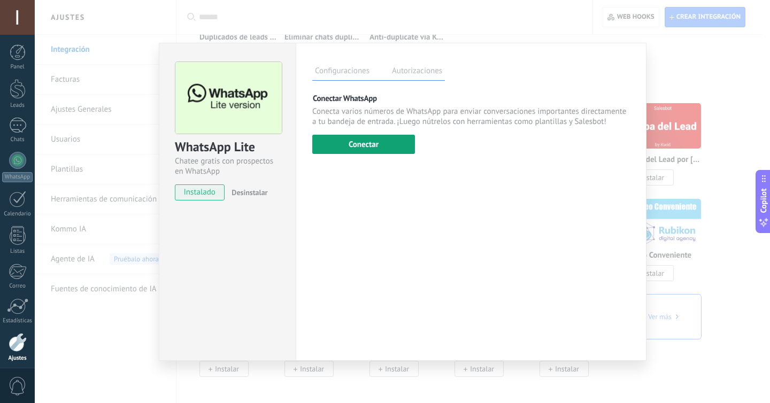
click at [370, 148] on button "Conectar" at bounding box center [363, 144] width 103 height 19
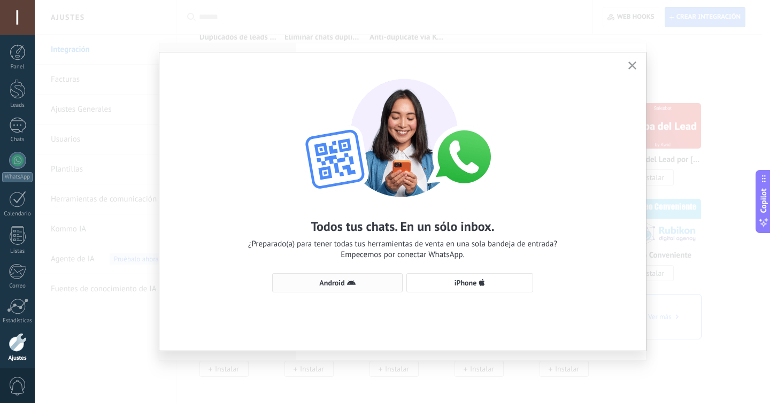
click at [356, 286] on span "Android" at bounding box center [337, 283] width 119 height 9
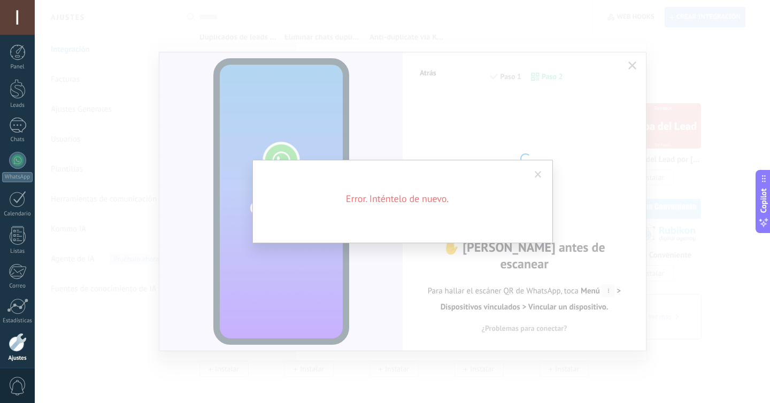
click at [534, 177] on span at bounding box center [538, 175] width 18 height 18
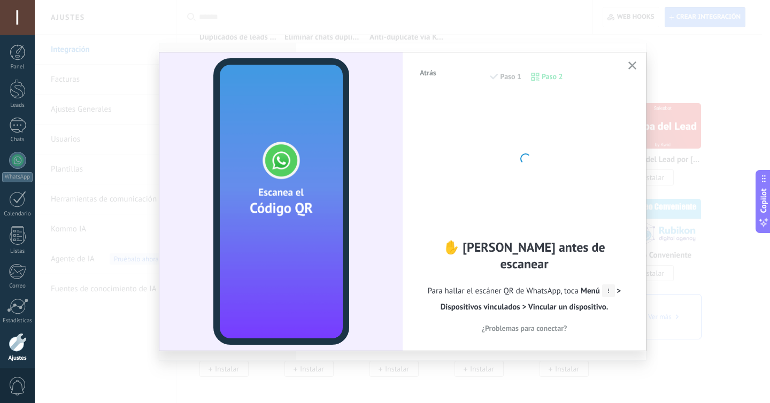
click at [634, 64] on icon "button" at bounding box center [632, 65] width 8 height 8
